Goal: Transaction & Acquisition: Purchase product/service

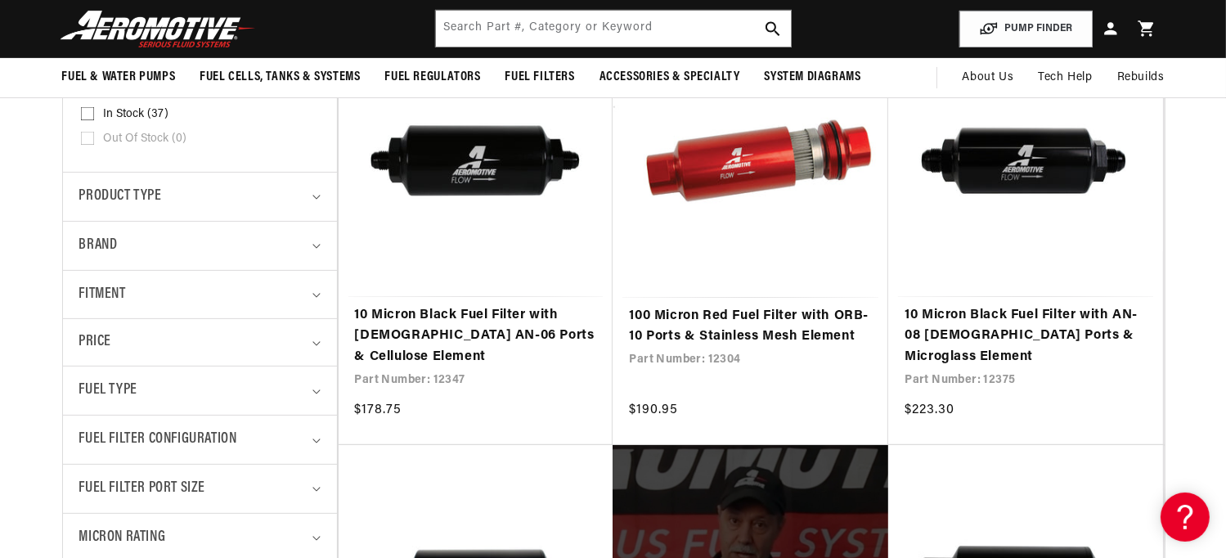
scroll to position [316, 0]
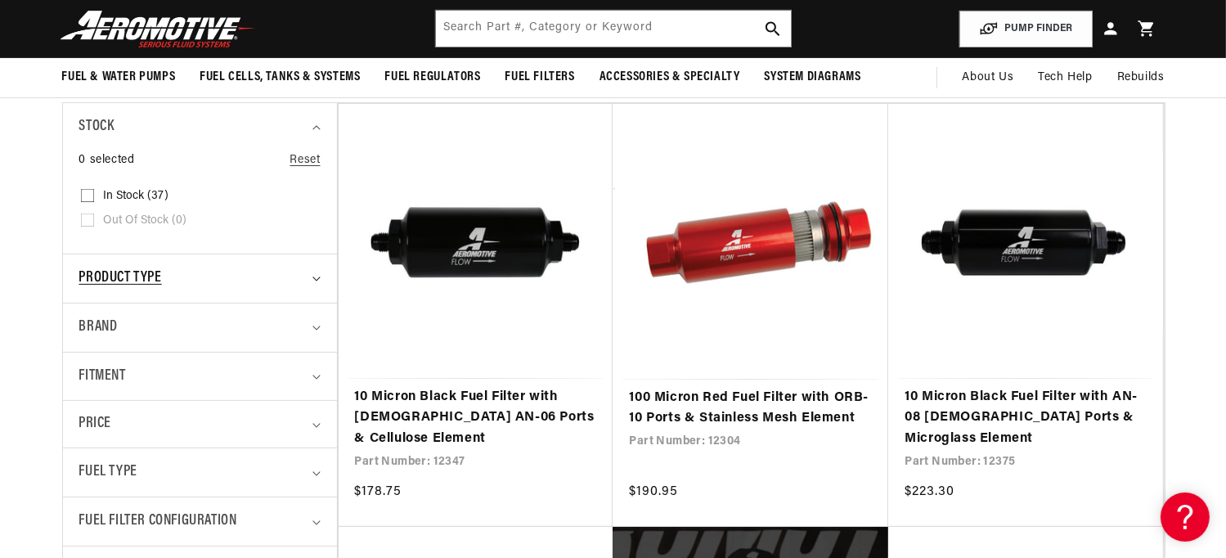
click at [318, 272] on summary "Product type" at bounding box center [199, 278] width 241 height 48
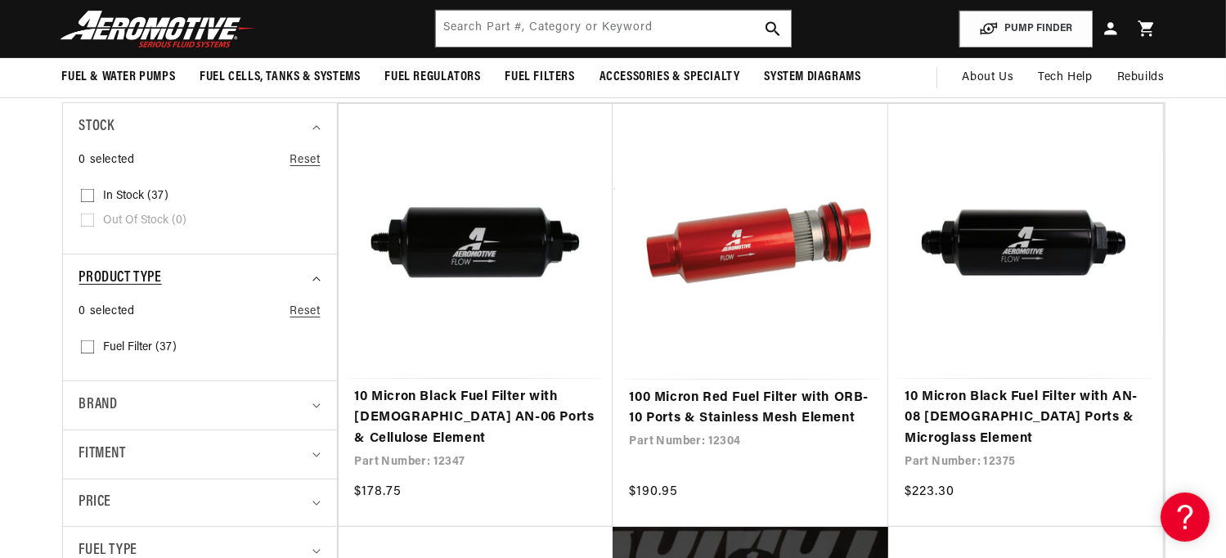
click at [318, 272] on summary "Product type" at bounding box center [199, 278] width 241 height 48
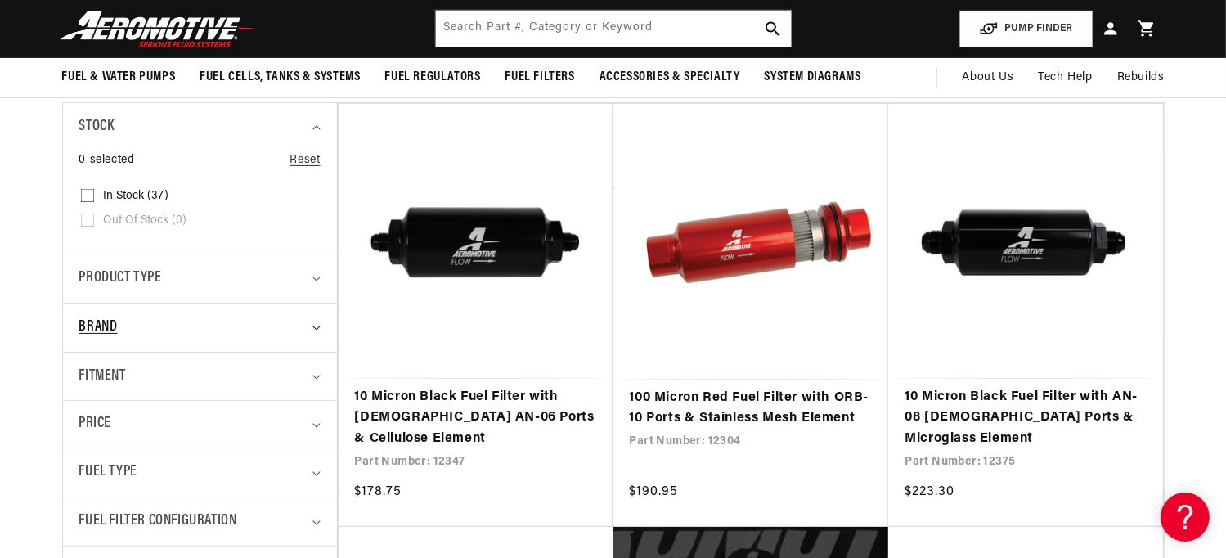
click at [311, 328] on summary "Brand" at bounding box center [199, 327] width 241 height 48
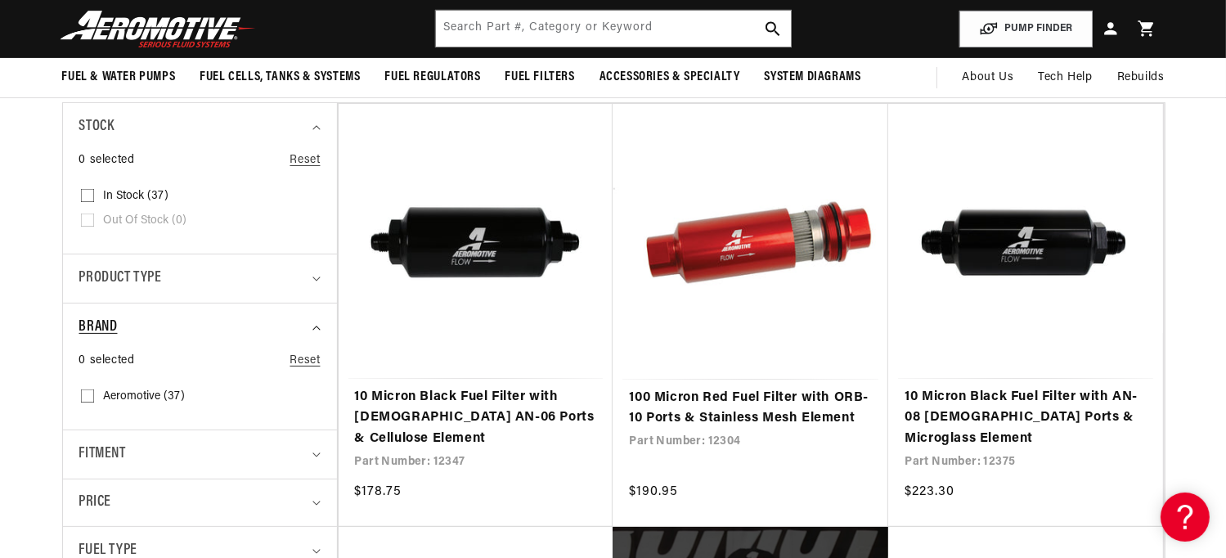
click at [311, 328] on summary "Brand" at bounding box center [199, 327] width 241 height 48
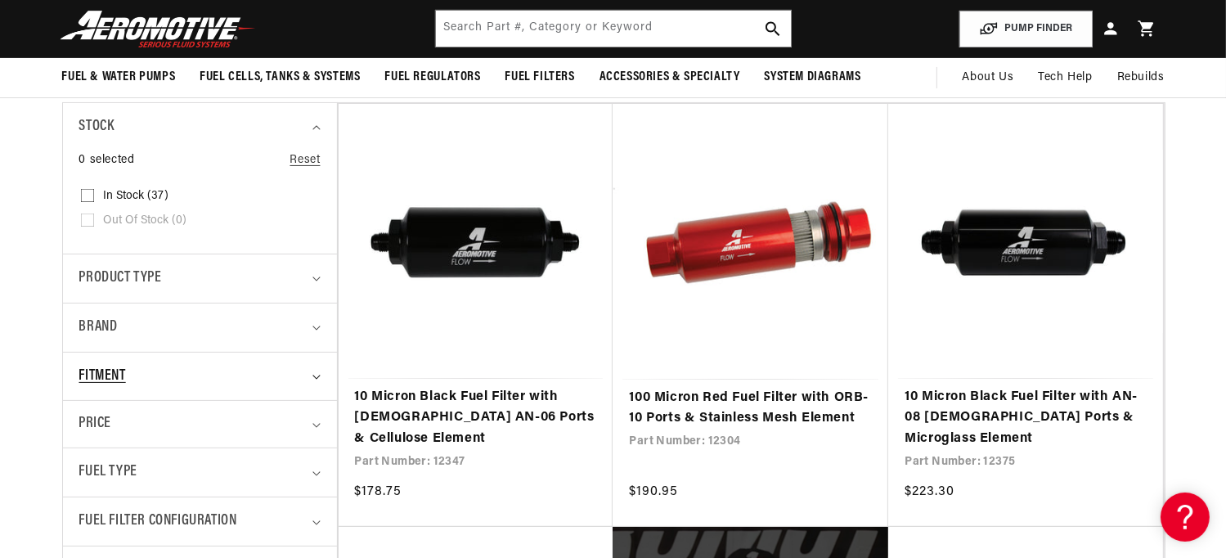
click at [309, 375] on summary "Fitment" at bounding box center [199, 376] width 241 height 48
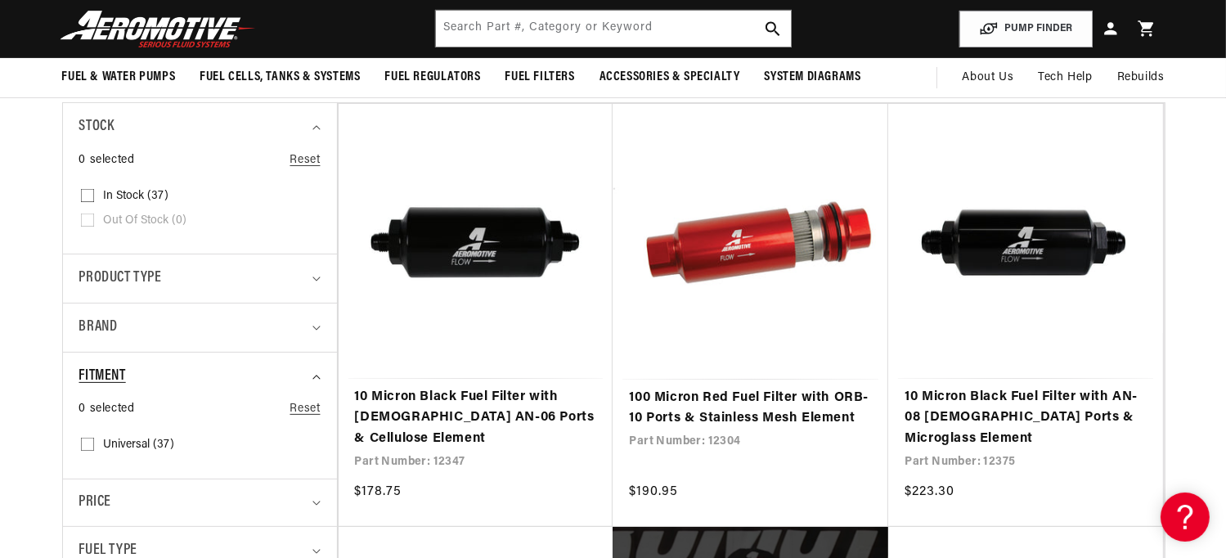
click at [311, 374] on summary "Fitment" at bounding box center [199, 376] width 241 height 48
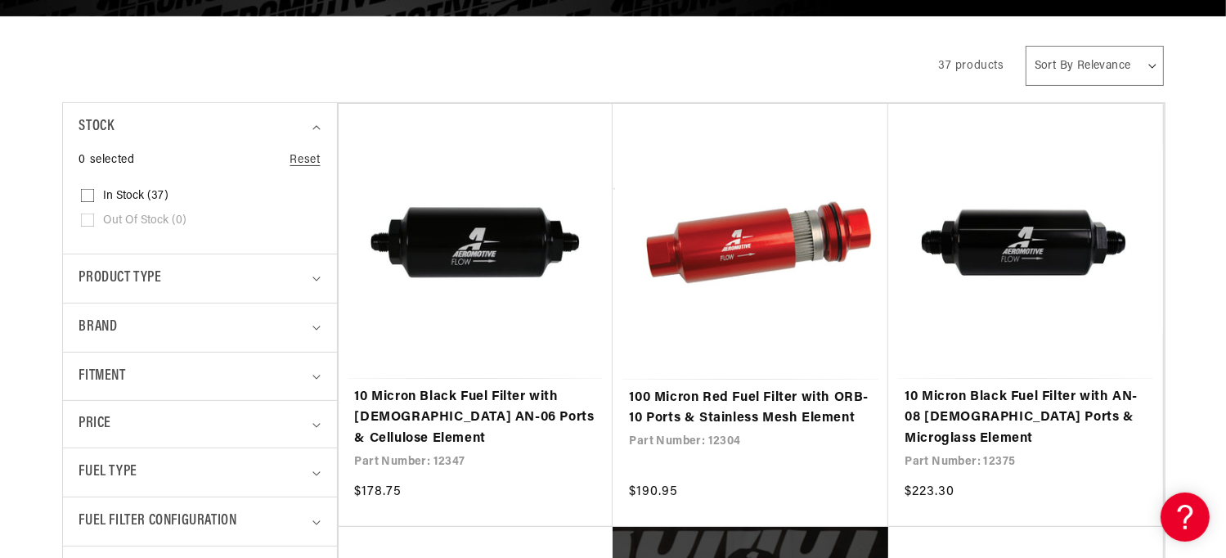
scroll to position [480, 0]
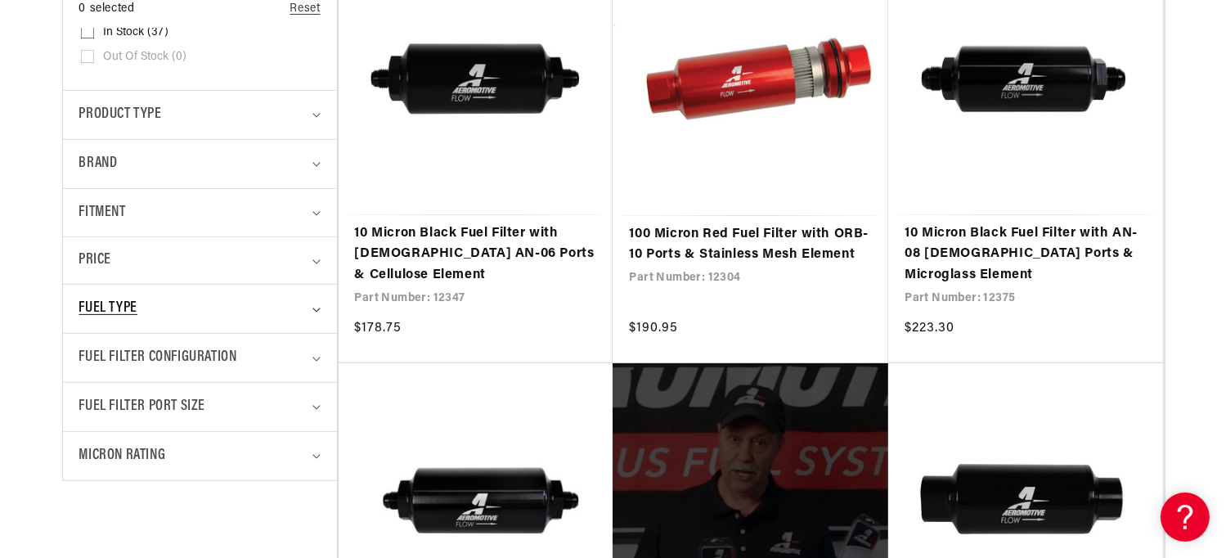
click at [314, 304] on summary "Fuel Type" at bounding box center [199, 309] width 241 height 48
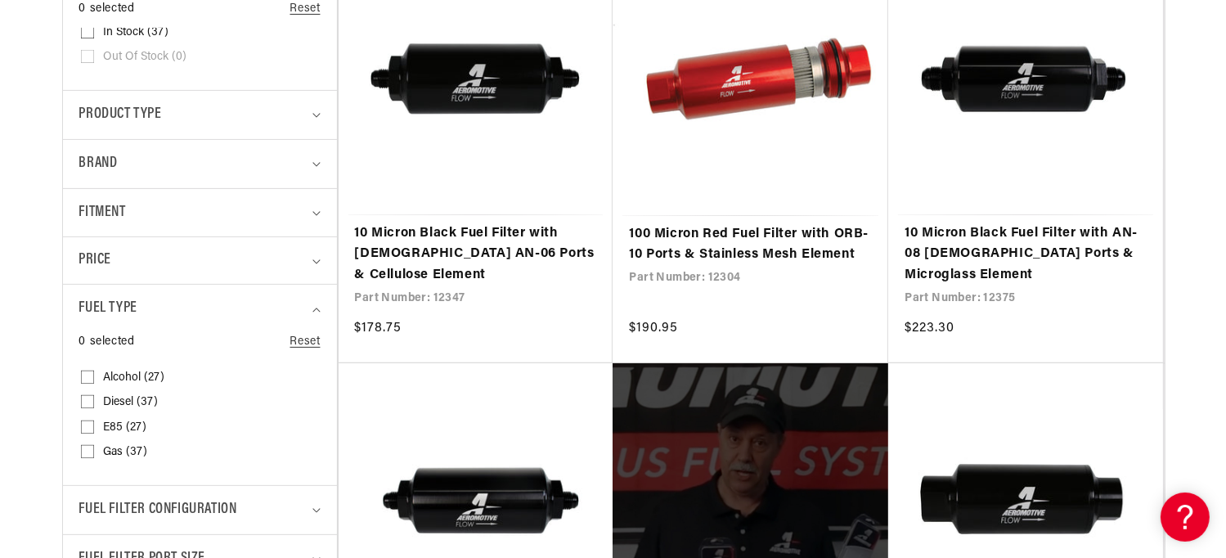
scroll to position [562, 0]
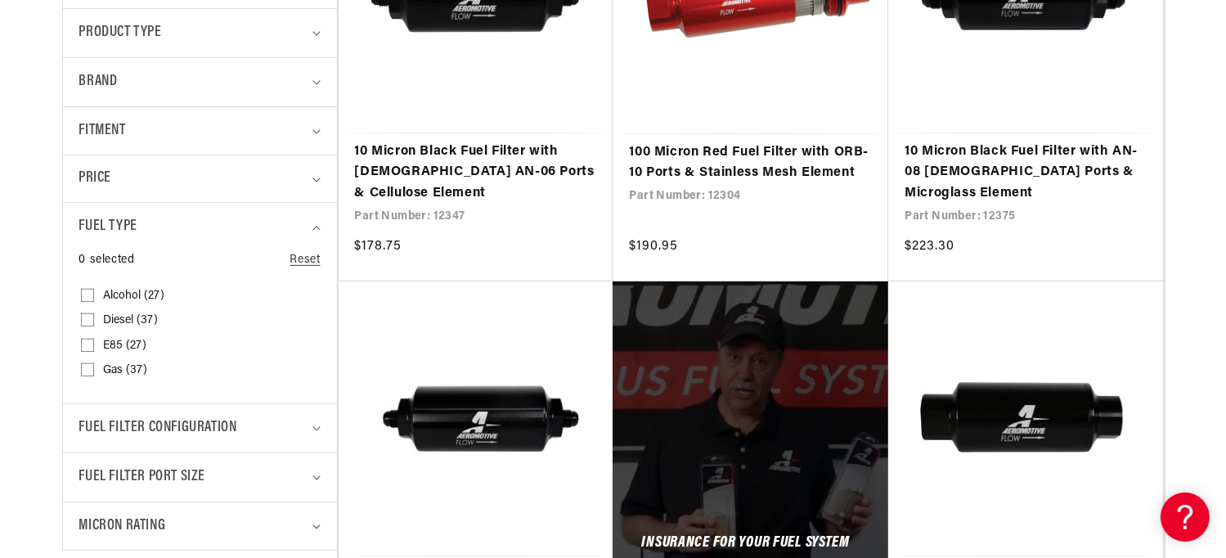
click at [90, 318] on input "Diesel (37) Diesel (37 products)" at bounding box center [87, 322] width 13 height 13
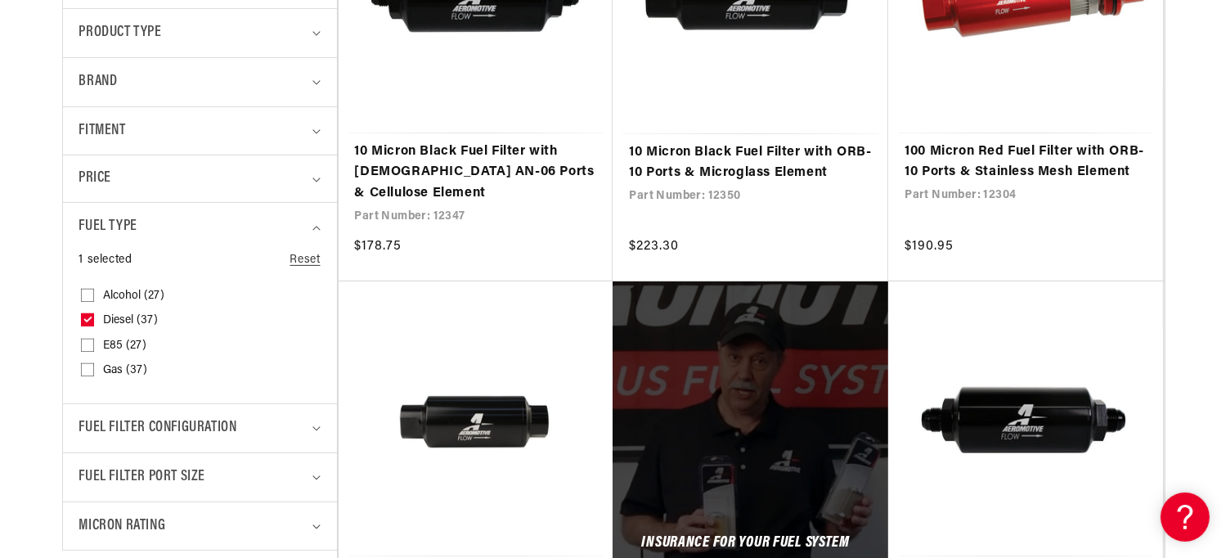
click at [88, 318] on icon at bounding box center [87, 319] width 7 height 4
click at [88, 318] on input "Diesel (37) Diesel (37 products)" at bounding box center [87, 322] width 13 height 13
checkbox input "false"
click at [308, 426] on summary "Fuel Filter Configuration" at bounding box center [199, 428] width 241 height 48
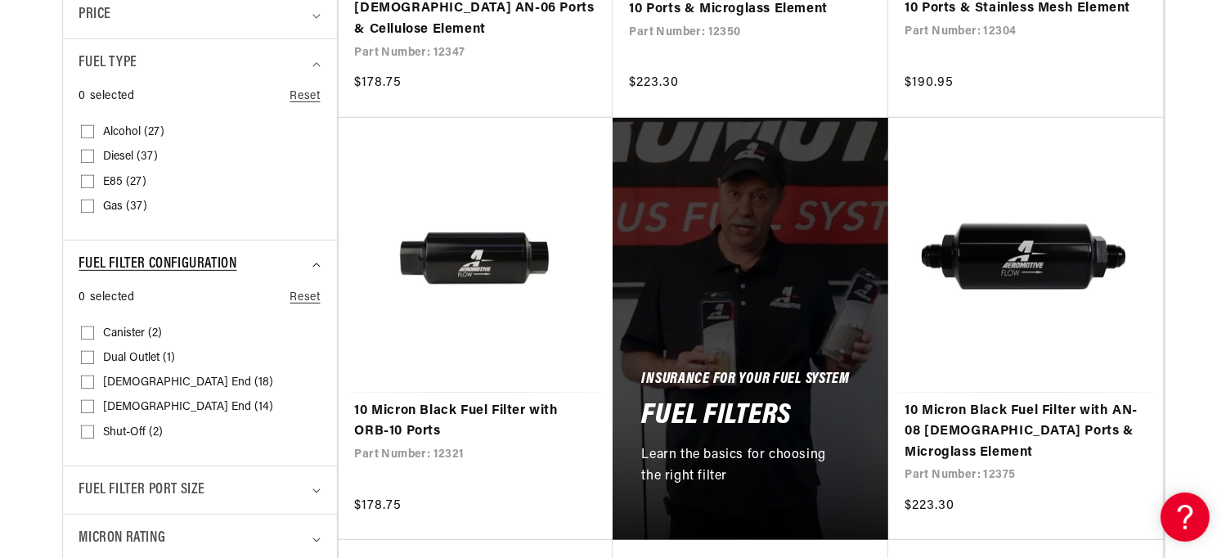
scroll to position [807, 0]
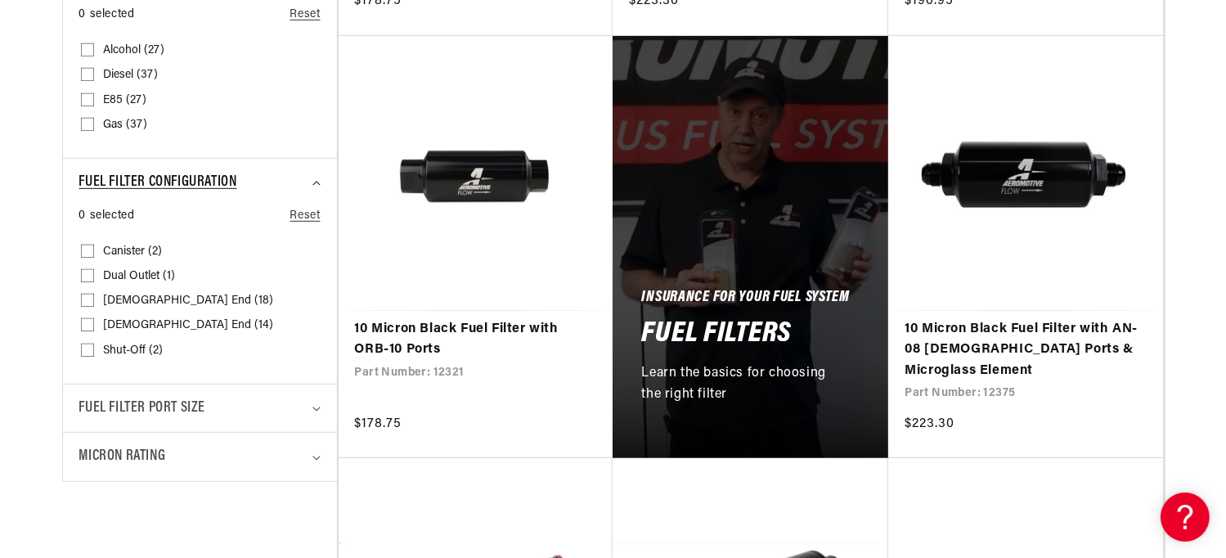
click at [318, 177] on summary "Fuel Filter Configuration" at bounding box center [199, 183] width 241 height 48
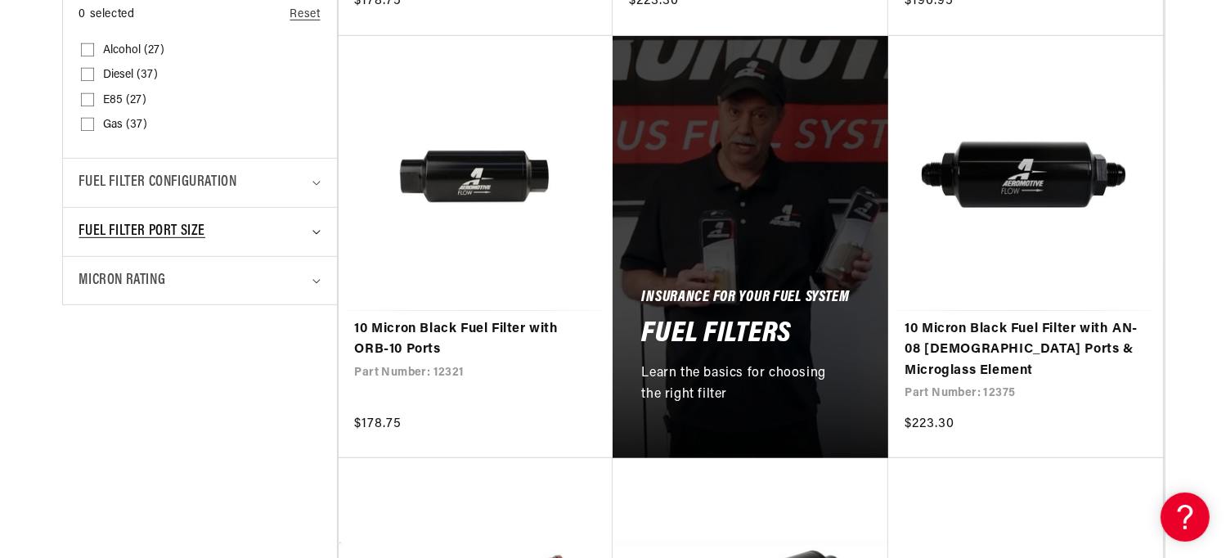
click at [311, 227] on summary "Fuel Filter Port Size" at bounding box center [199, 232] width 241 height 48
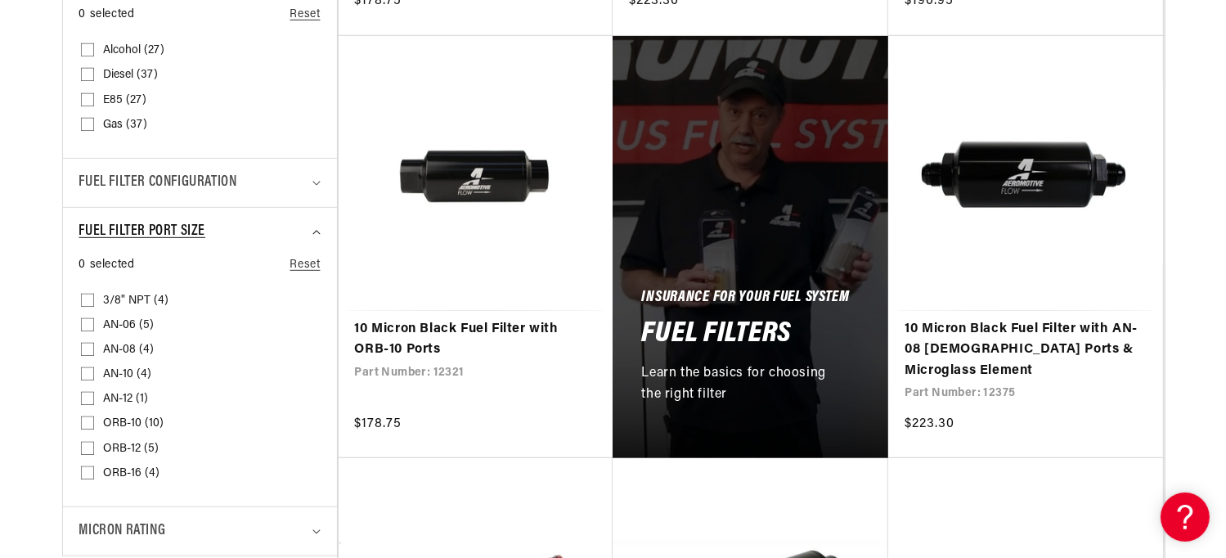
click at [311, 227] on summary "Fuel Filter Port Size" at bounding box center [199, 232] width 241 height 48
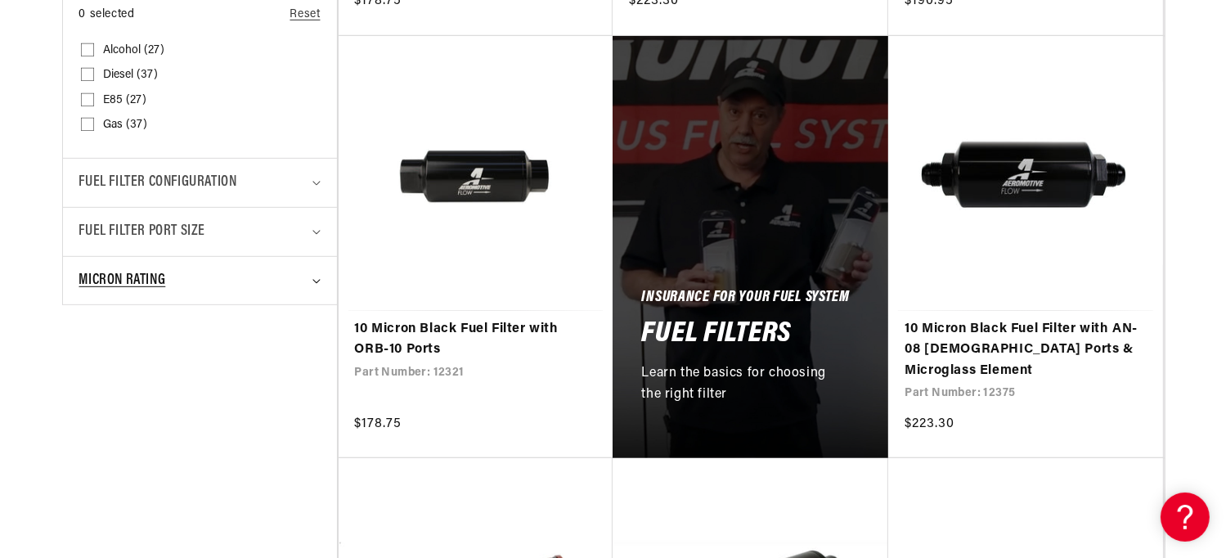
click at [306, 276] on summary "Micron Rating" at bounding box center [199, 281] width 241 height 48
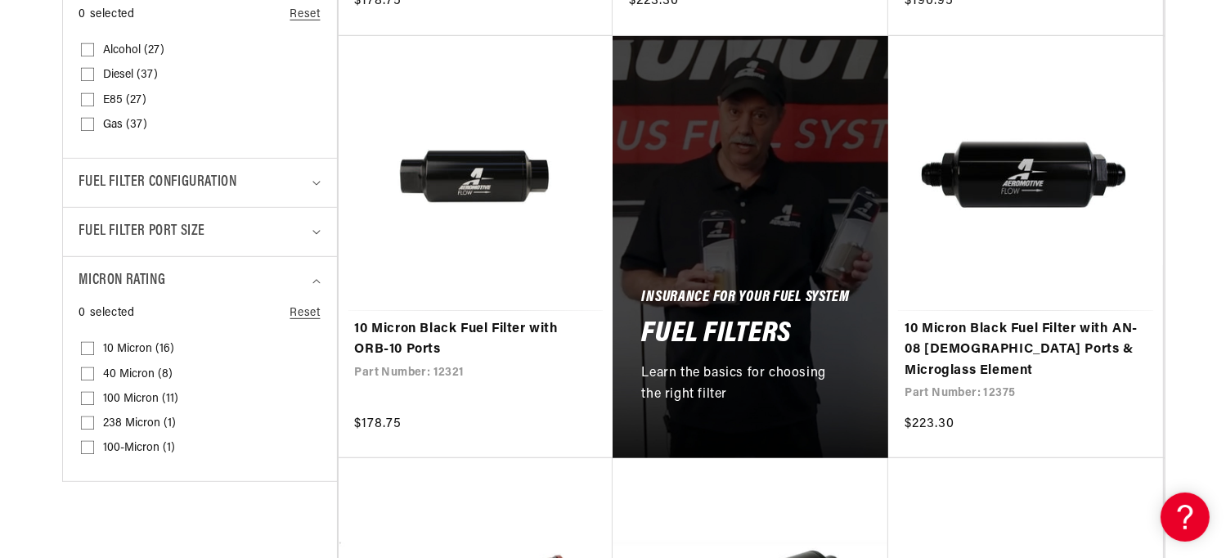
click at [74, 346] on details "Micron Rating 0 selected Reset Micron Rating 10 Micron (16) 10 Micron (16 produ…" at bounding box center [200, 369] width 274 height 226
click at [83, 347] on input "10 Micron (16) 10 Micron (16 products)" at bounding box center [87, 351] width 13 height 13
checkbox input "true"
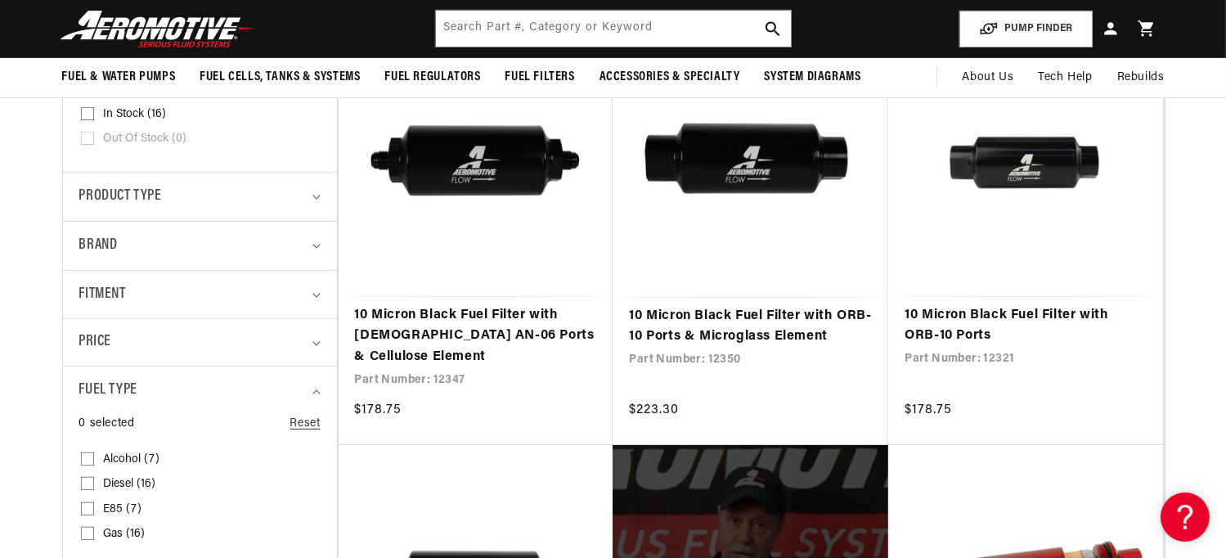
scroll to position [316, 0]
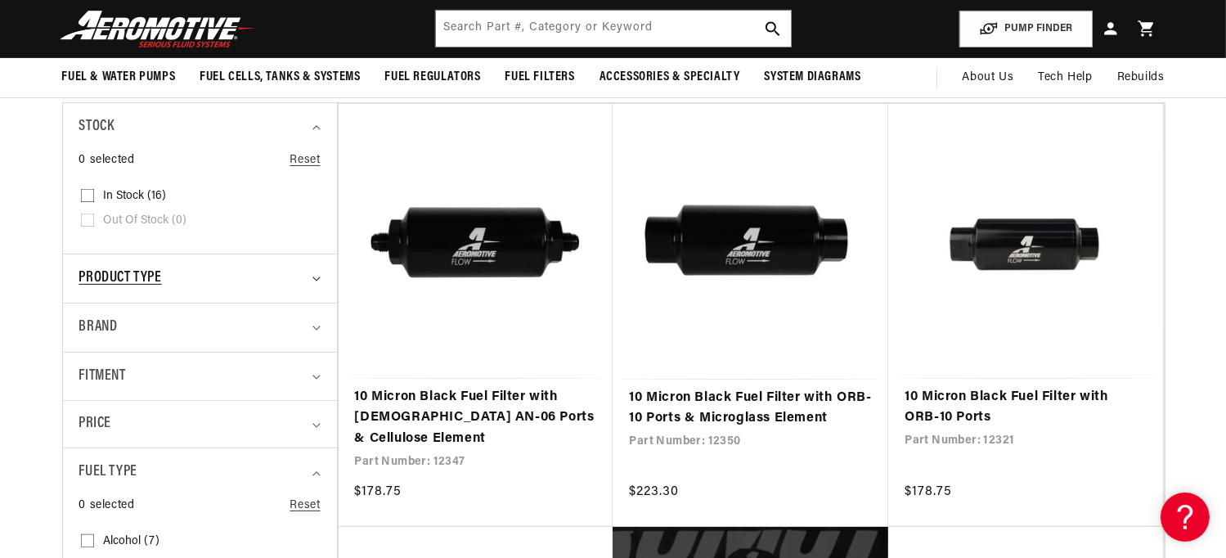
click at [303, 276] on div "Product type" at bounding box center [192, 279] width 227 height 24
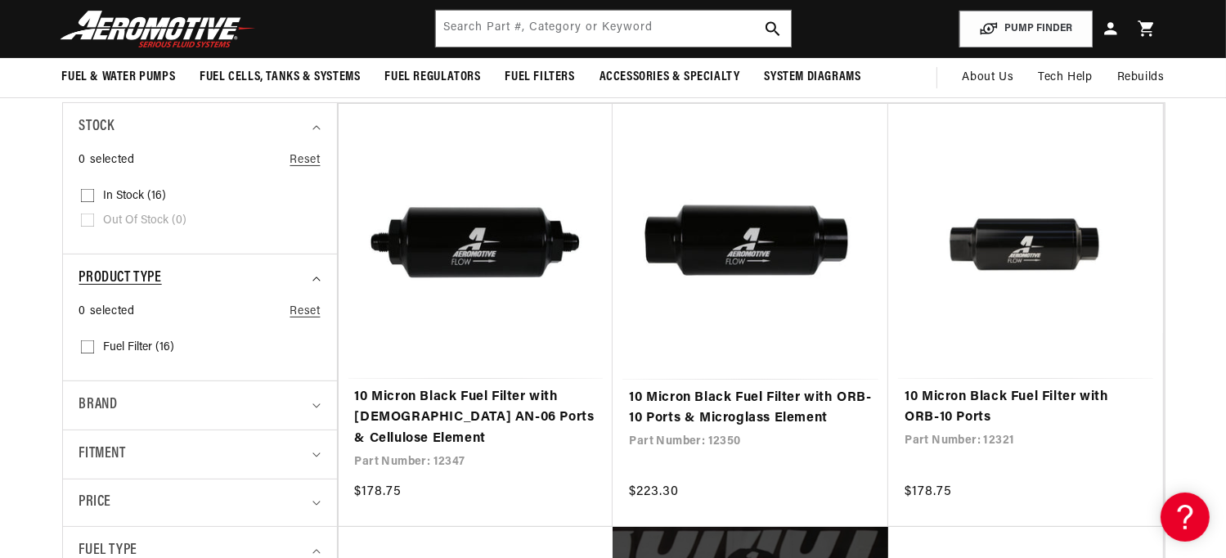
click at [304, 276] on div "Product type" at bounding box center [192, 279] width 227 height 24
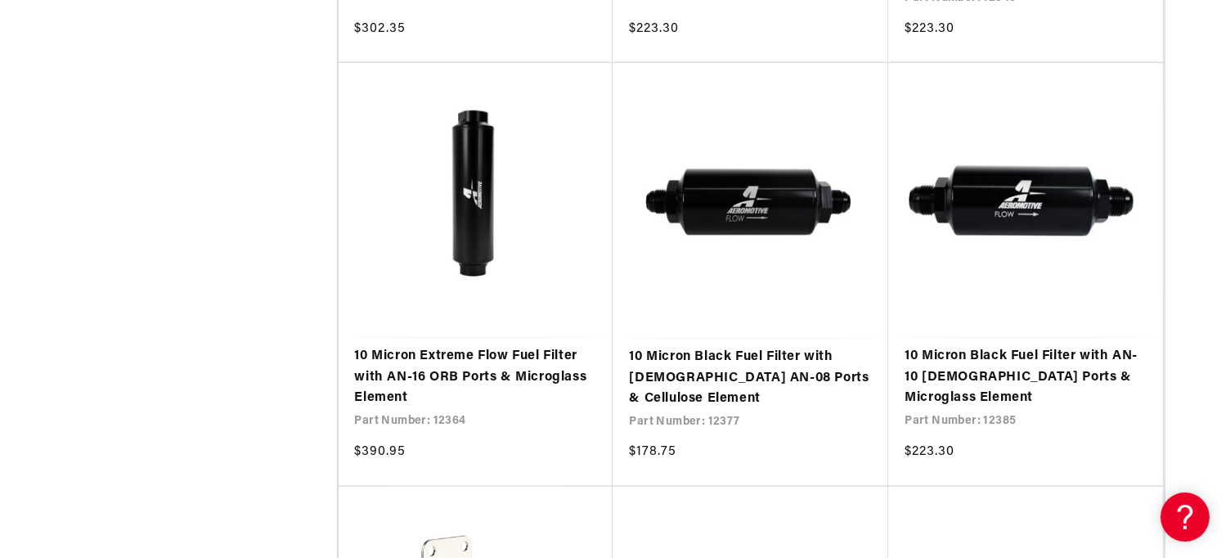
scroll to position [1952, 0]
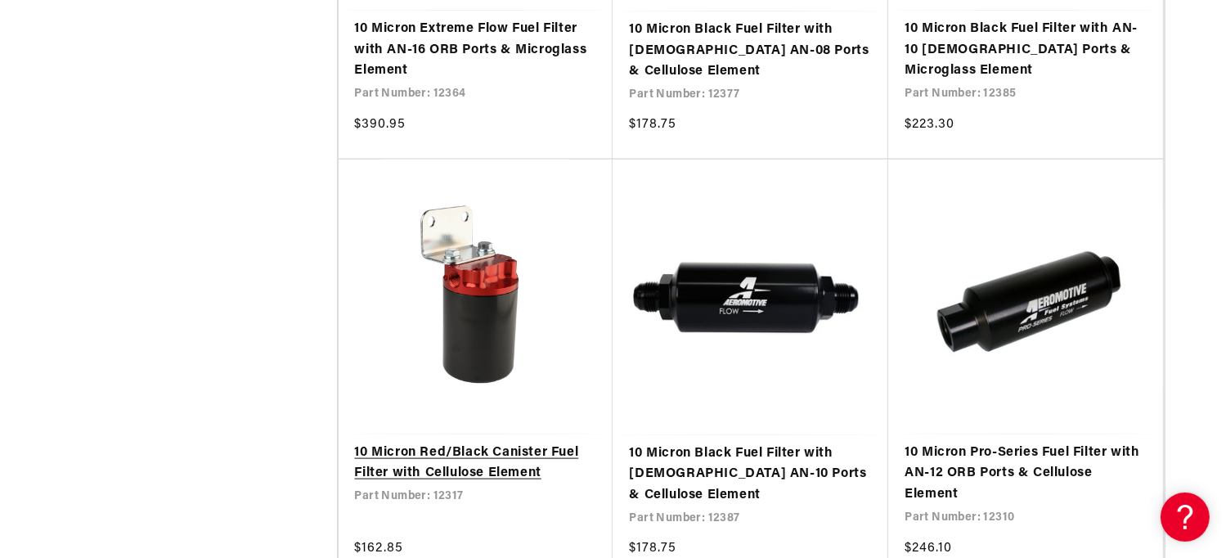
click at [412, 442] on link "10 Micron Red/Black Canister Fuel Filter with Cellulose Element" at bounding box center [476, 463] width 242 height 42
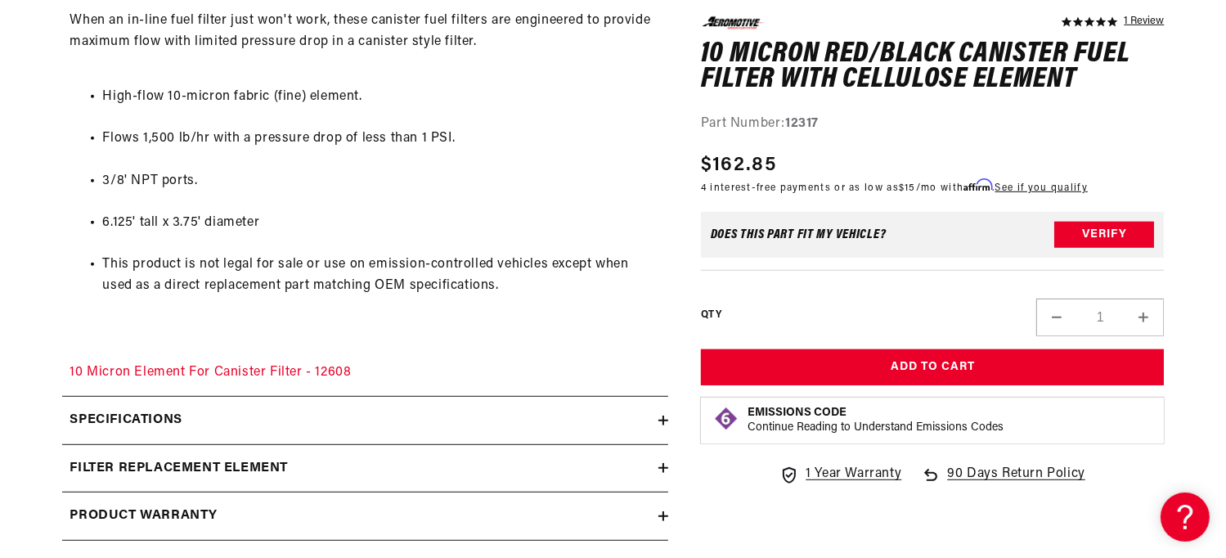
scroll to position [981, 0]
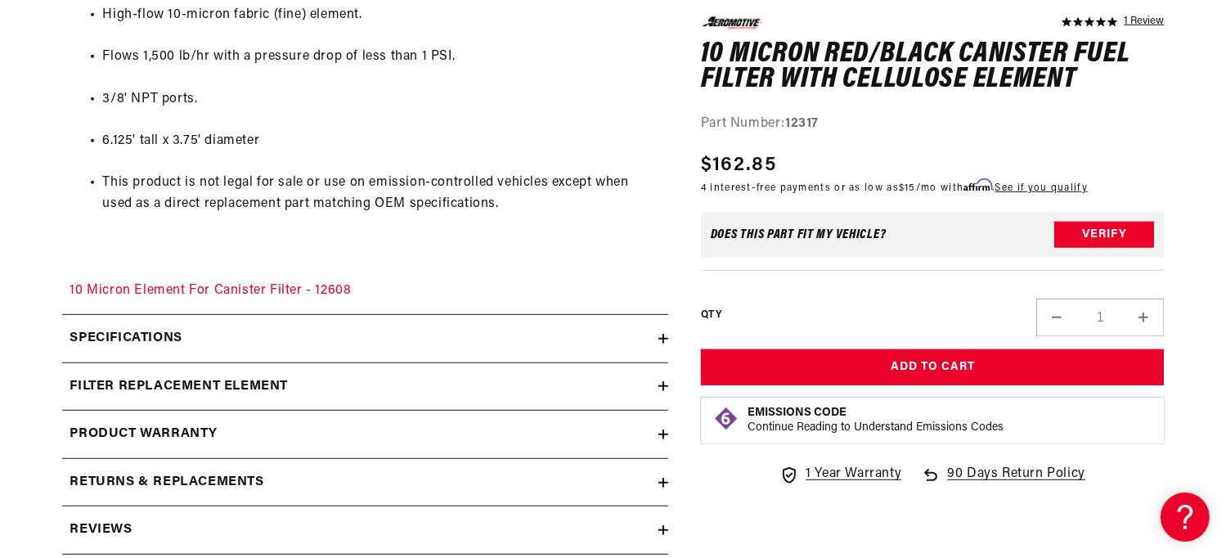
click at [510, 338] on div "Specifications" at bounding box center [360, 338] width 596 height 21
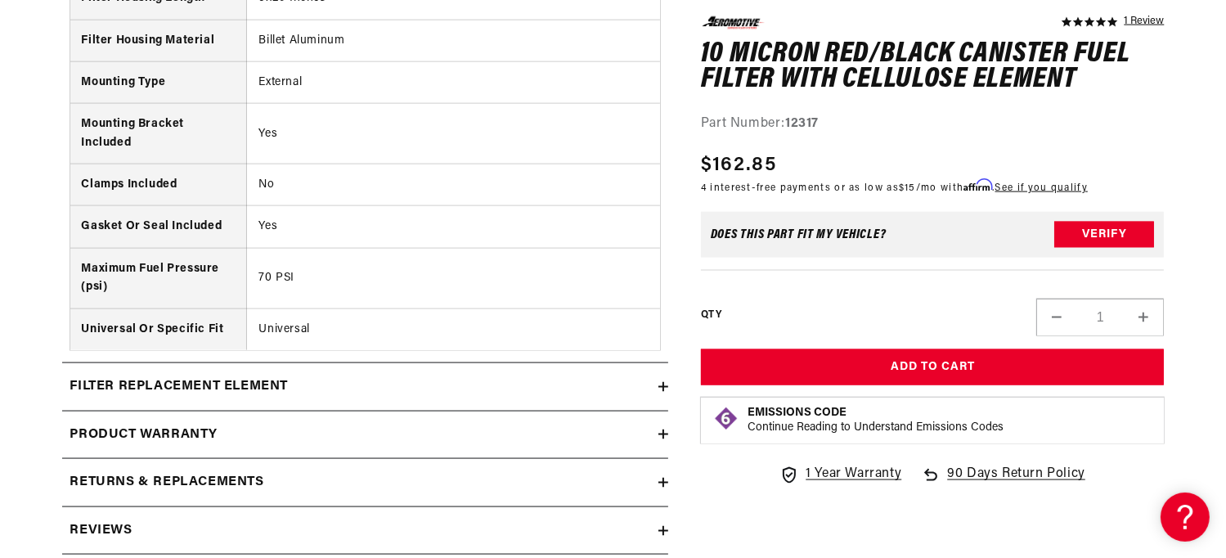
scroll to position [2453, 0]
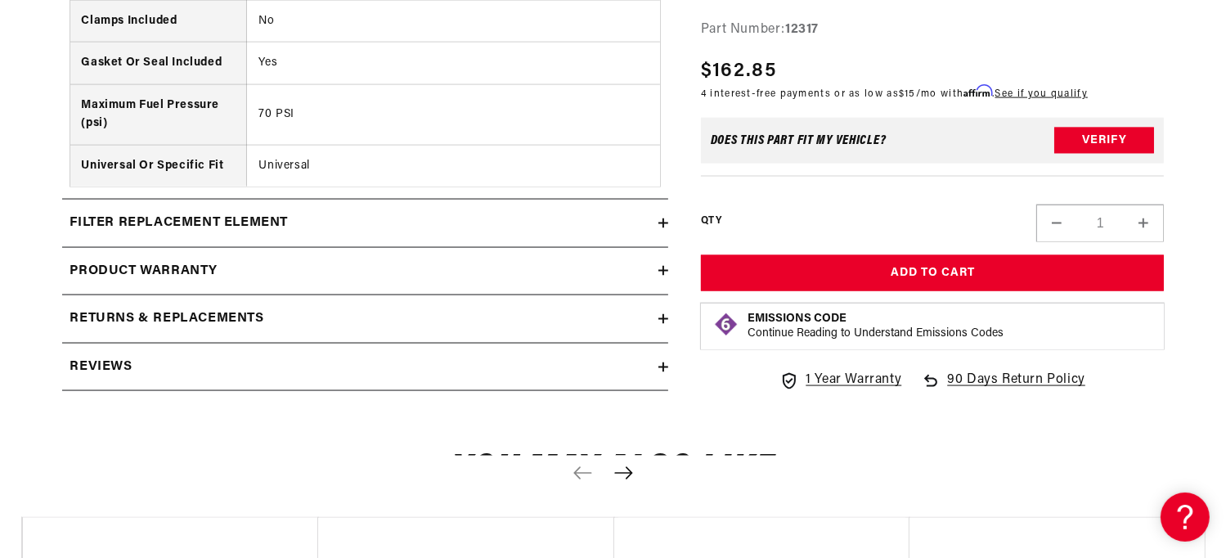
click at [386, 220] on div "filter replacement element" at bounding box center [360, 223] width 596 height 21
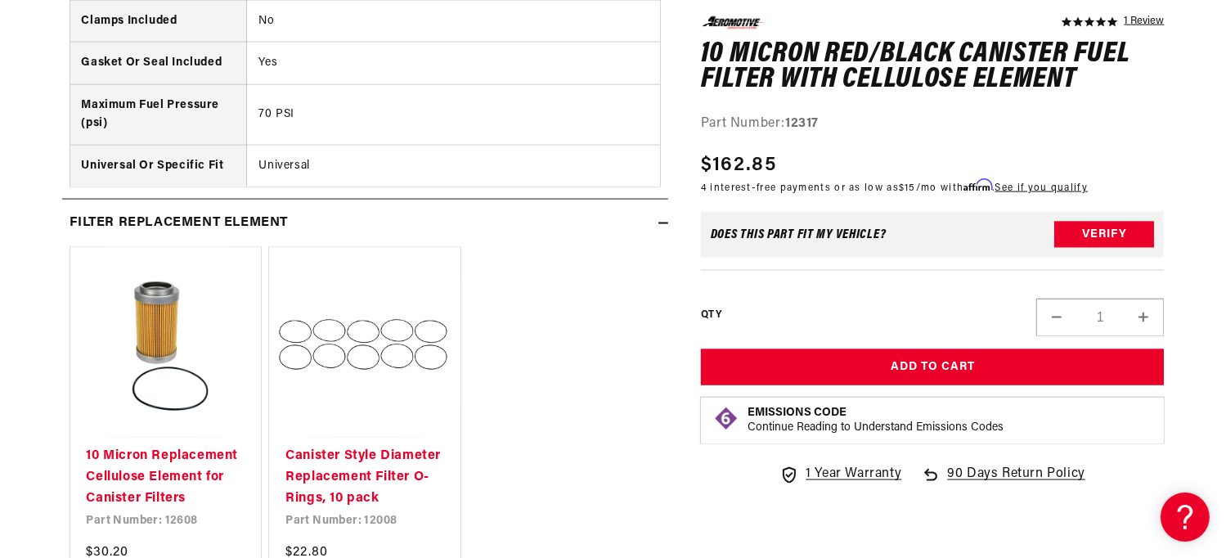
scroll to position [2699, 0]
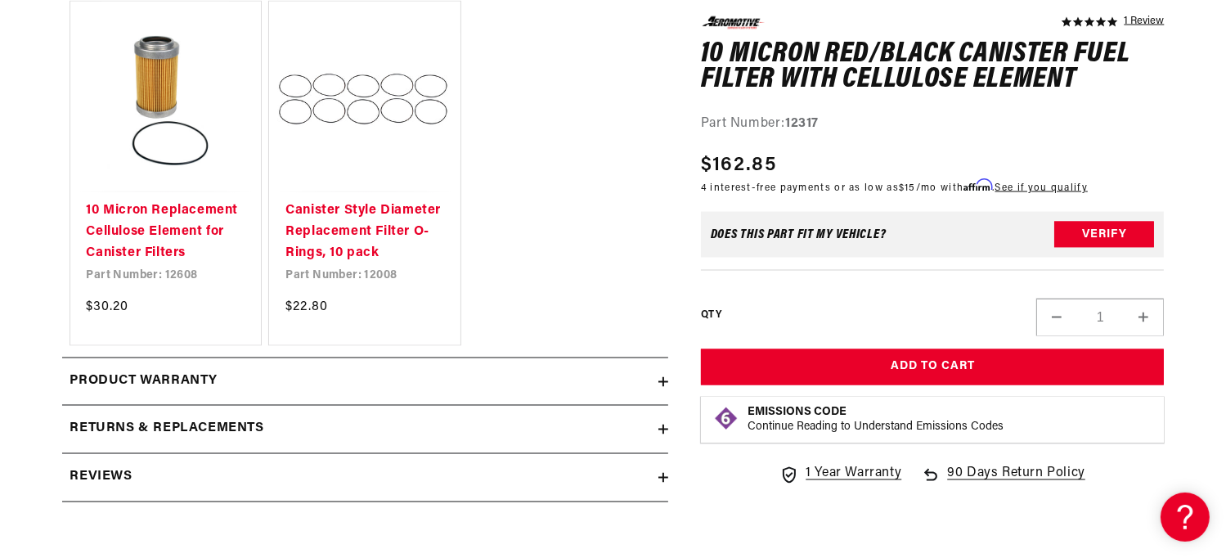
click at [342, 374] on div "Product warranty" at bounding box center [360, 381] width 596 height 21
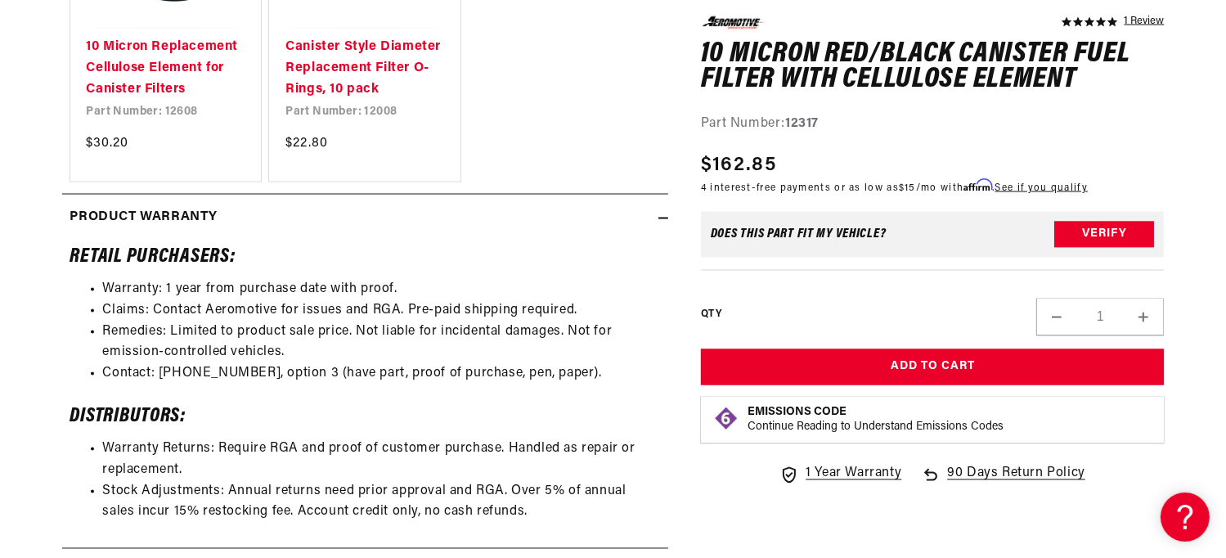
scroll to position [3026, 0]
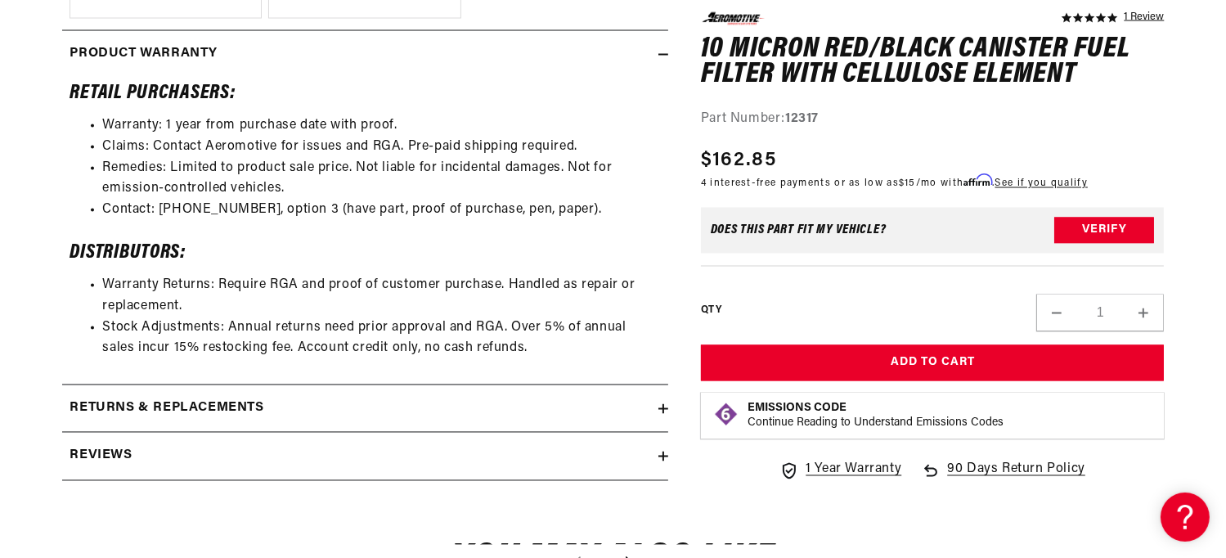
click at [334, 403] on div "Returns & replacements" at bounding box center [360, 408] width 596 height 21
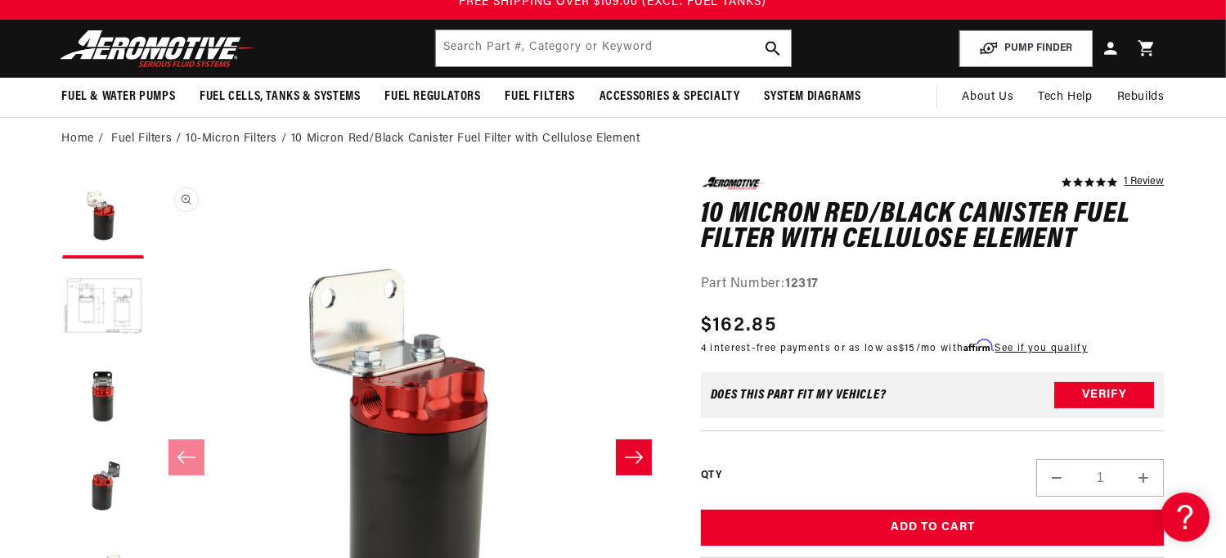
scroll to position [214, 0]
